Goal: Find specific page/section: Find specific page/section

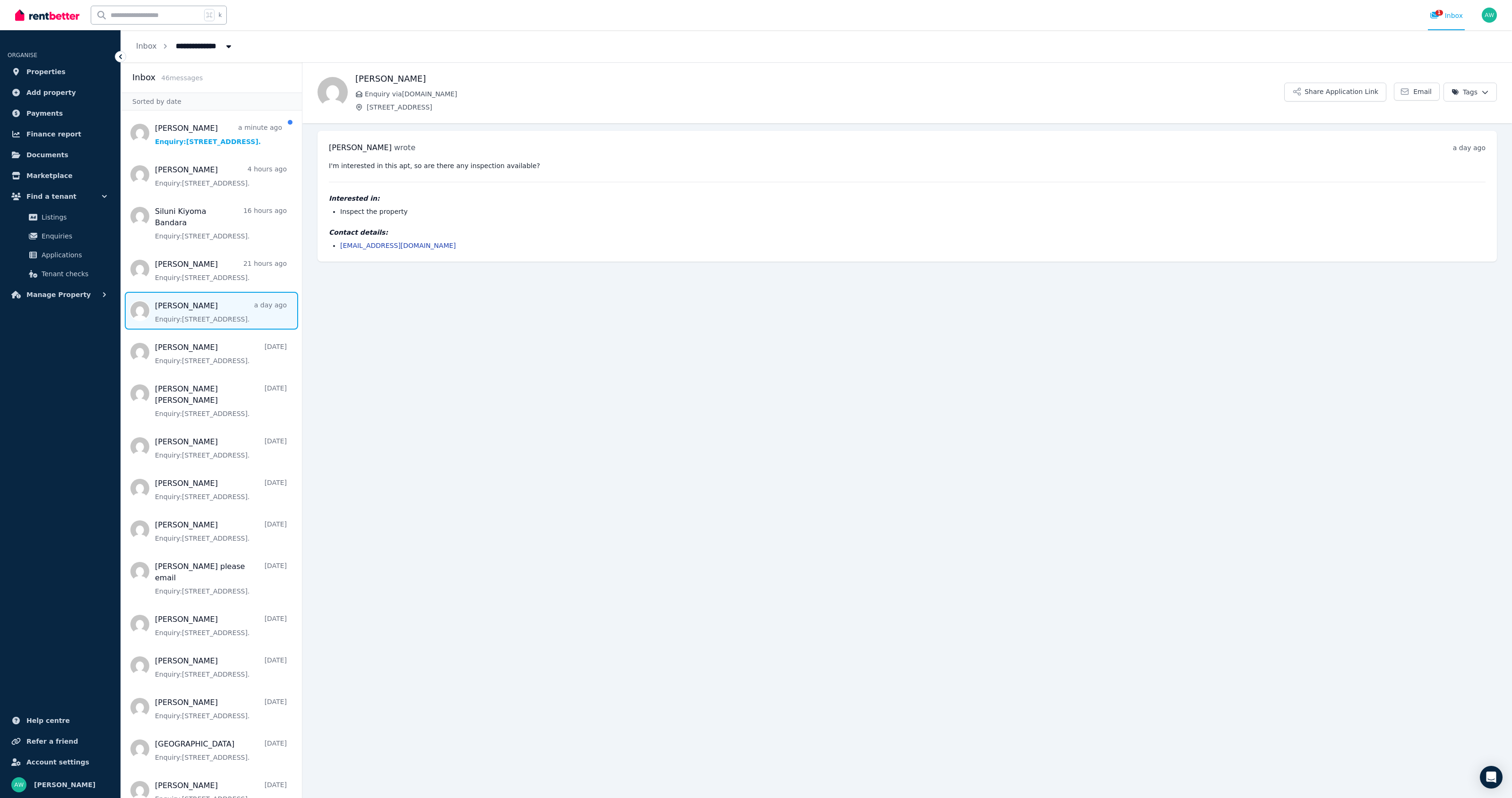
drag, startPoint x: 482, startPoint y: 214, endPoint x: 410, endPoint y: 195, distance: 74.5
click at [482, 214] on li "Inspect the property" at bounding box center [913, 212] width 1145 height 9
click at [231, 142] on span "Message list" at bounding box center [211, 133] width 181 height 38
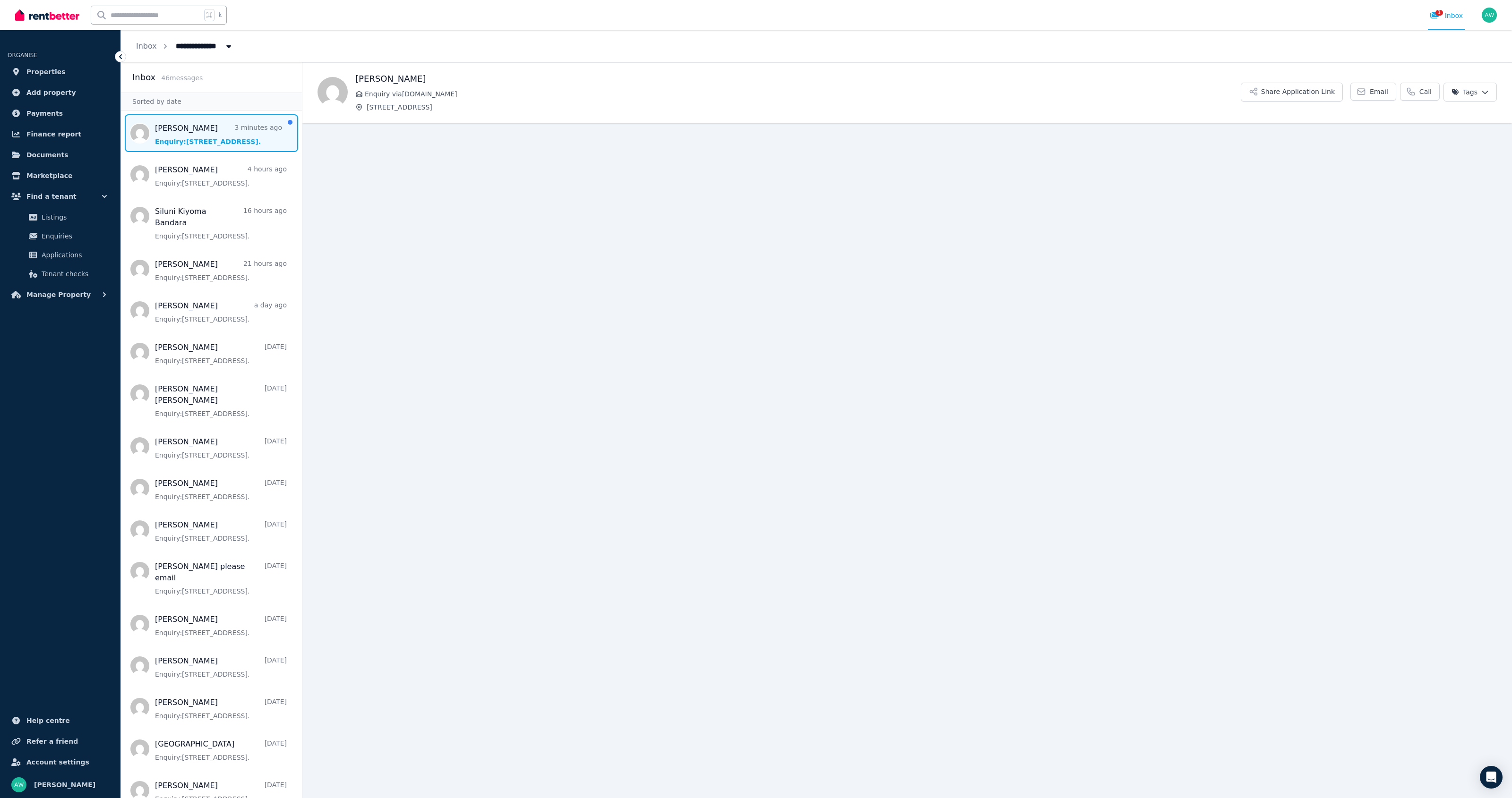
click at [548, 266] on main "Back Yuxi Luo Enquiry via Domain.com.au 203/60 Waverley Rd, Malvern East Share …" at bounding box center [907, 430] width 1210 height 736
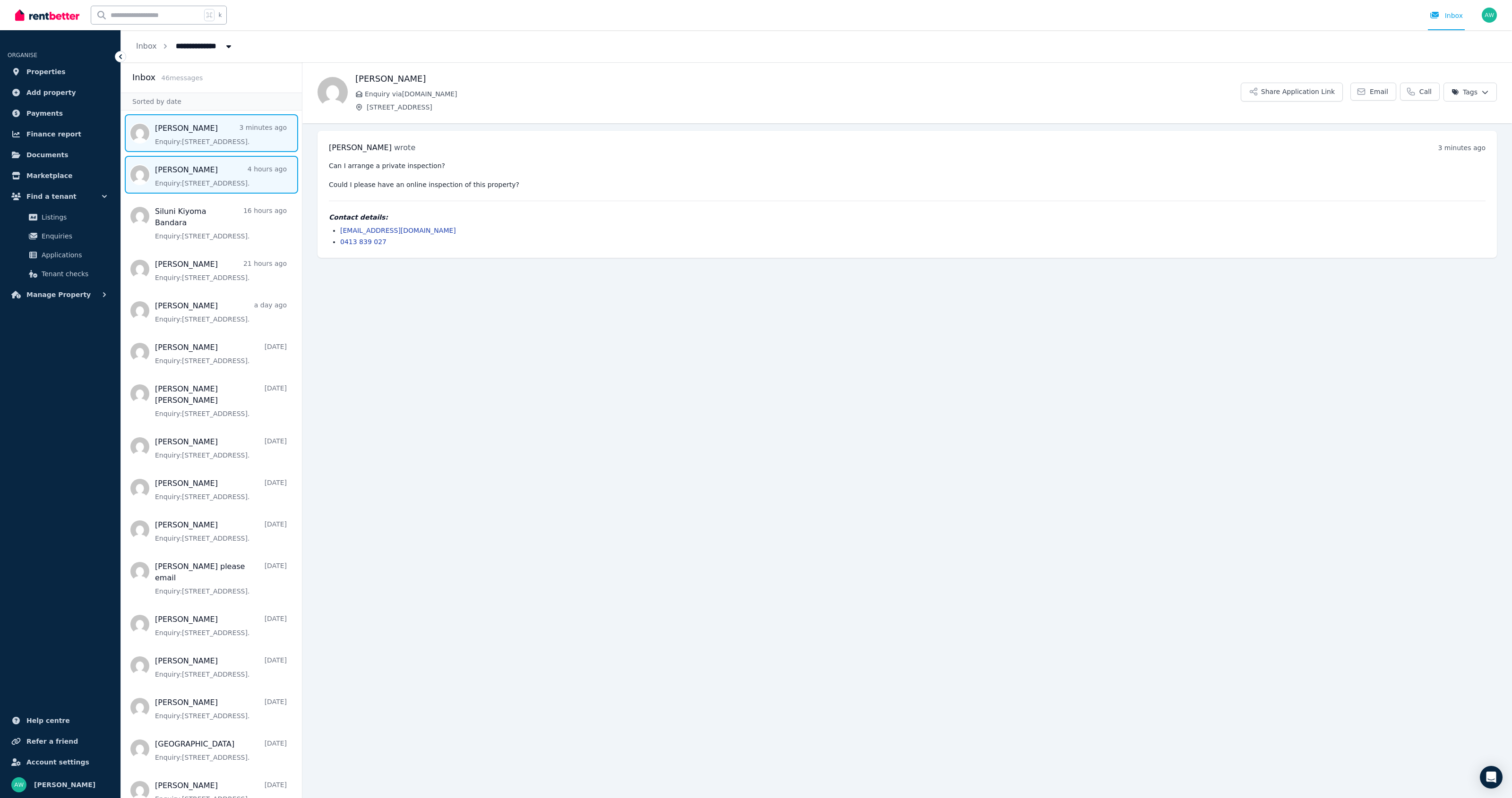
click at [260, 177] on span "Message list" at bounding box center [211, 175] width 181 height 38
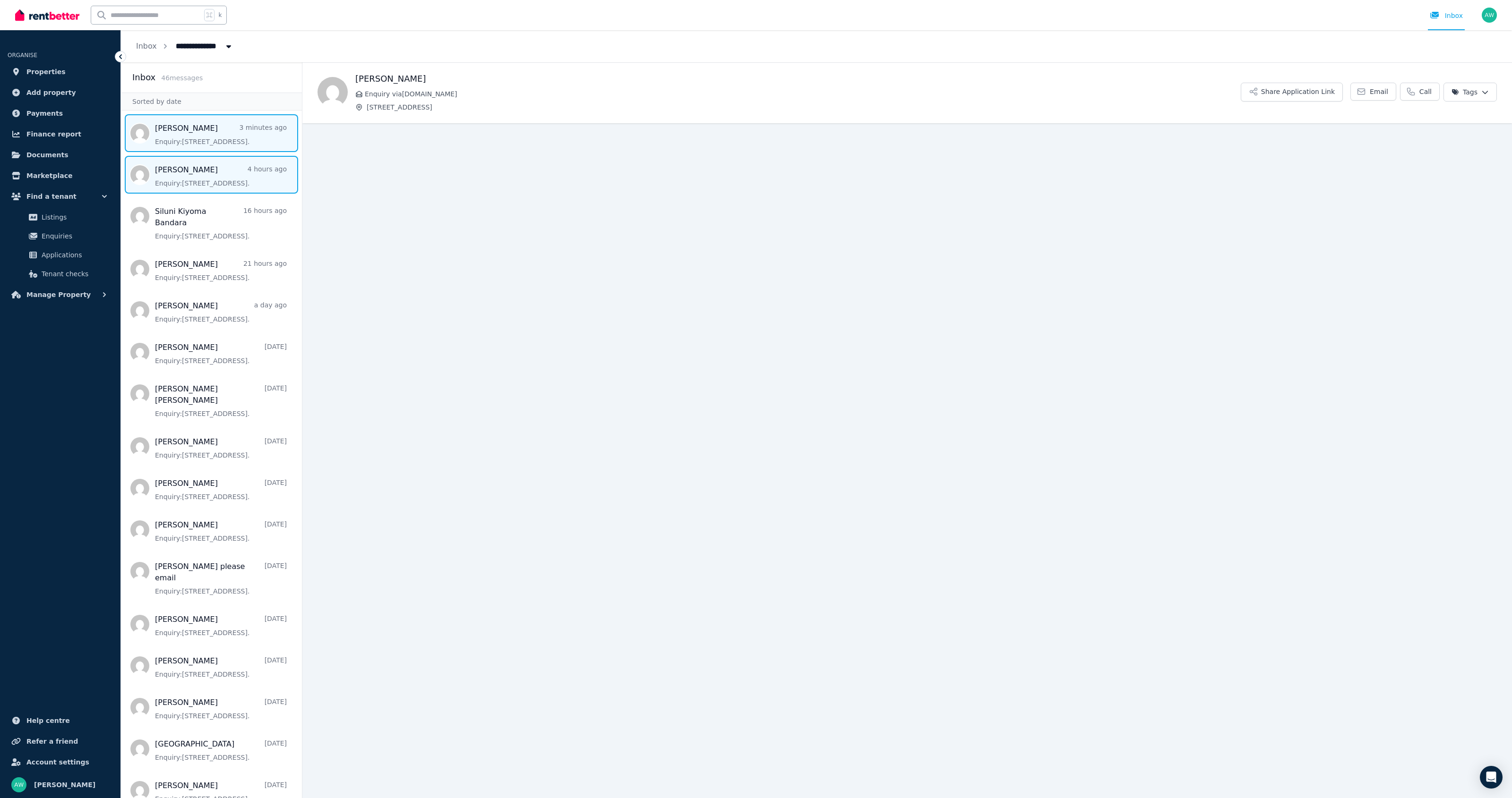
click at [253, 130] on span "Message list" at bounding box center [211, 133] width 181 height 38
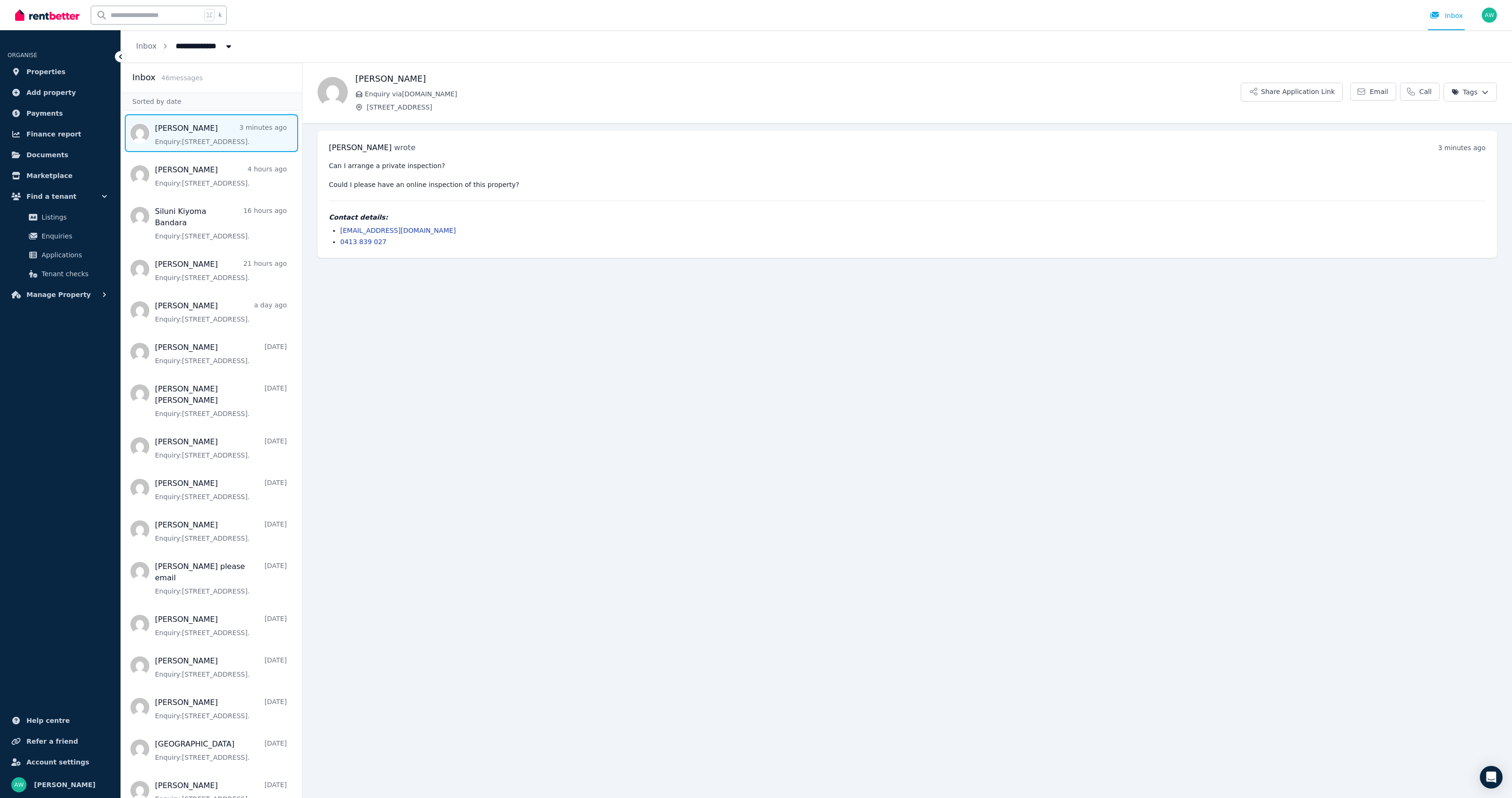
click at [500, 280] on main "Back Yuxi Luo Enquiry via Domain.com.au 203/60 Waverley Rd, Malvern East Share …" at bounding box center [907, 430] width 1210 height 736
click at [580, 248] on div "Yuxi Luo wrote 3 minutes ago 4:52 pm on Sat, 16 Aug 2025 Can I arrange a privat…" at bounding box center [907, 194] width 1179 height 127
click at [207, 49] on span "All Properties" at bounding box center [207, 45] width 74 height 15
click at [212, 83] on span "[STREET_ADDRESS]" at bounding box center [223, 84] width 96 height 9
type input "**********"
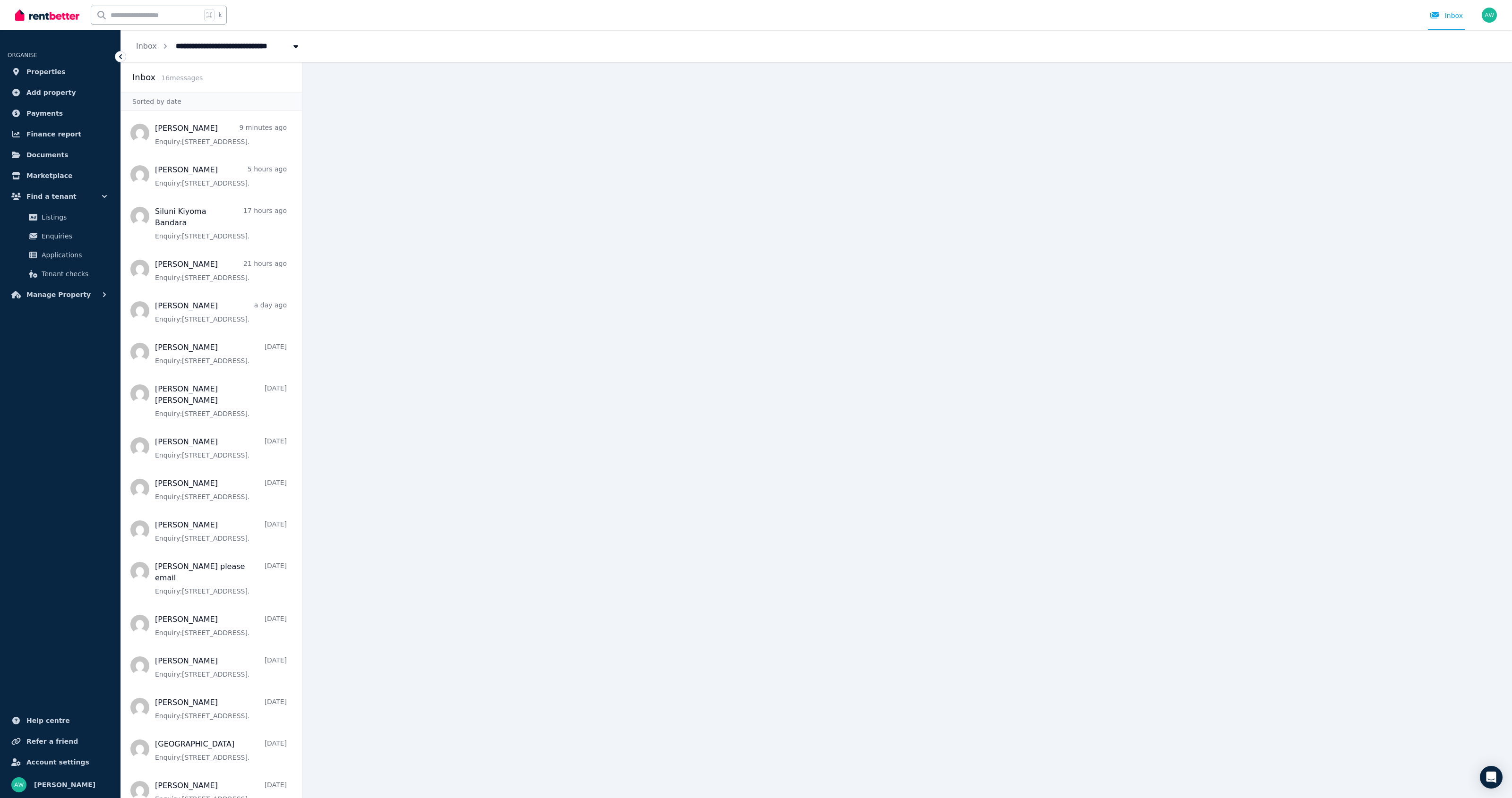
click at [935, 309] on main at bounding box center [907, 430] width 1210 height 736
